Goal: Check status: Check status

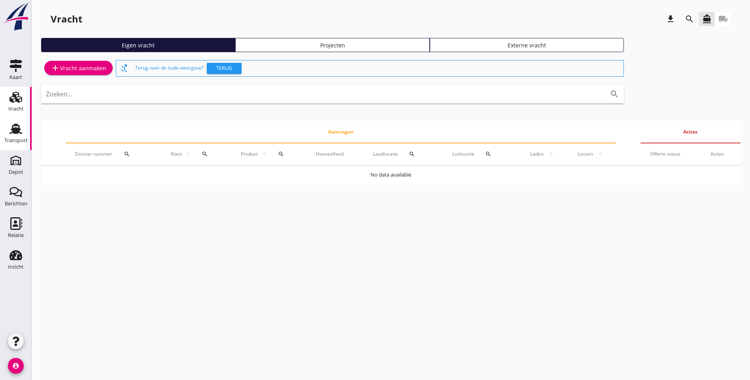
click at [10, 135] on div "Transport" at bounding box center [15, 140] width 23 height 11
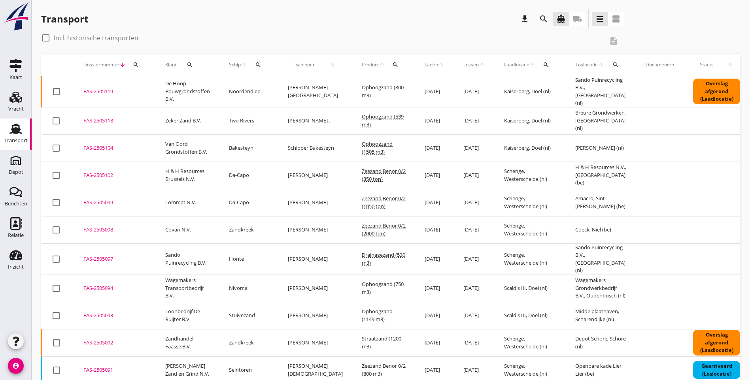
click at [392, 64] on icon "search" at bounding box center [395, 65] width 6 height 6
click at [382, 89] on input "Zoeken op product..." at bounding box center [402, 87] width 82 height 13
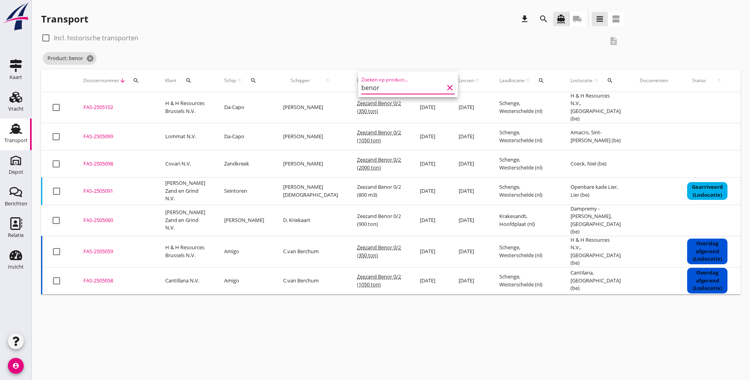
type input "benor"
click at [419, 60] on div "Product: benor cancel" at bounding box center [332, 59] width 583 height 16
click at [91, 58] on icon "cancel" at bounding box center [90, 59] width 8 height 8
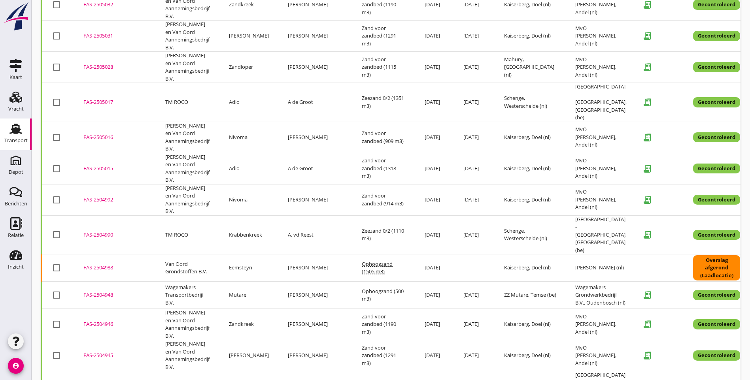
scroll to position [677, 0]
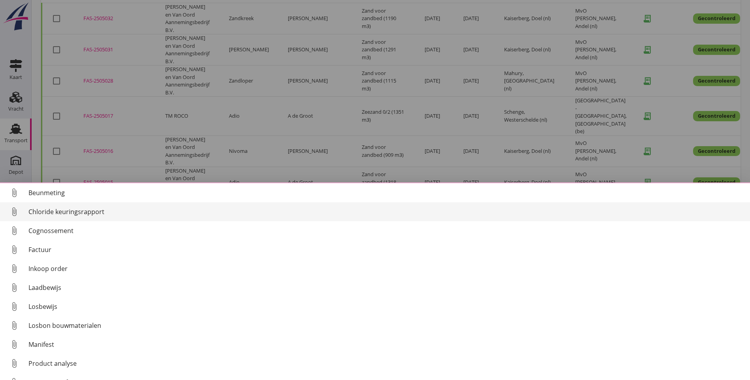
click at [51, 211] on div "Chloride keuringsrapport" at bounding box center [385, 211] width 715 height 9
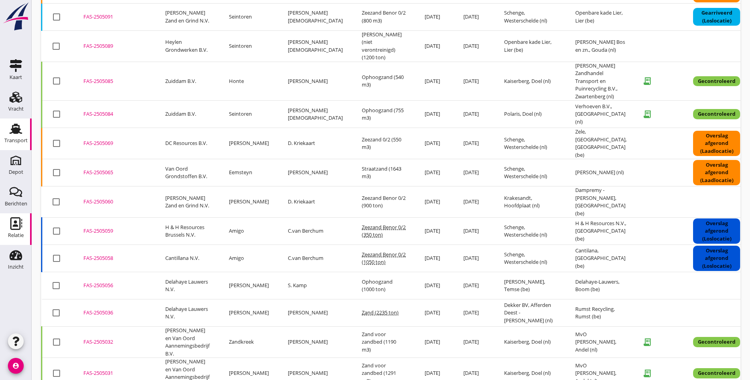
scroll to position [321, 0]
